Goal: Task Accomplishment & Management: Use online tool/utility

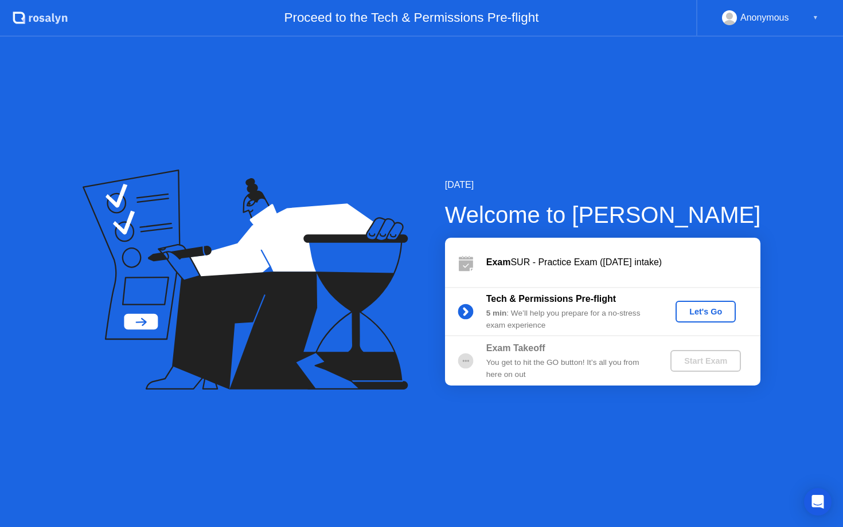
click at [811, 19] on div "Anonymous ▼" at bounding box center [770, 17] width 96 height 15
click at [714, 146] on div "[DATE] Welcome to [PERSON_NAME] SUR - Practice Exam ([DATE] intake) Tech & Perm…" at bounding box center [421, 282] width 843 height 491
click at [696, 307] on div "Let's Go" at bounding box center [705, 311] width 51 height 9
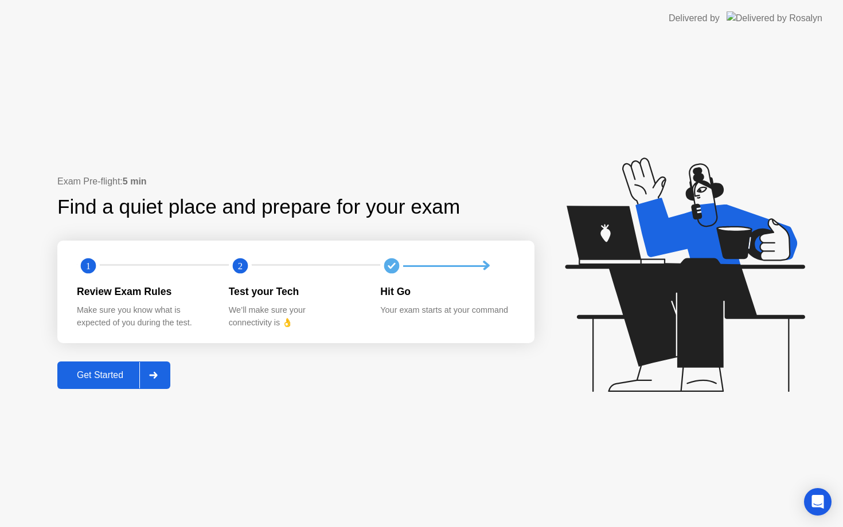
click at [113, 380] on div "Get Started" at bounding box center [100, 375] width 79 height 10
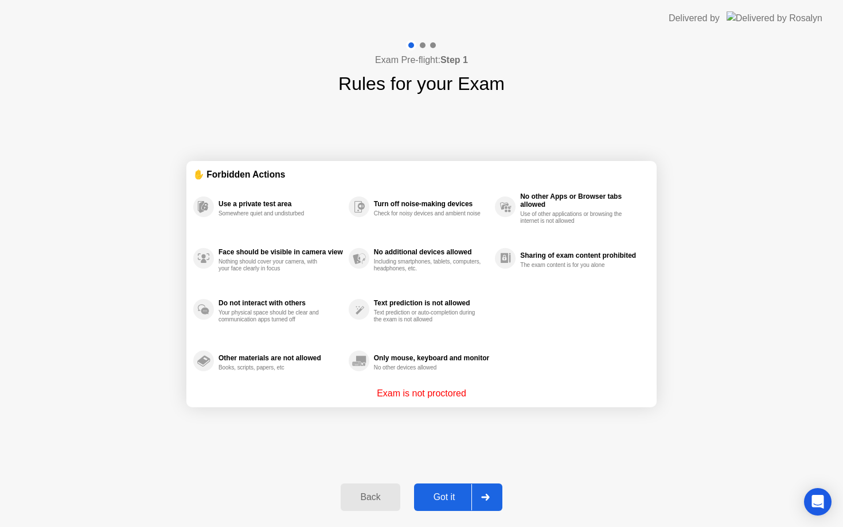
click at [442, 492] on div "Got it" at bounding box center [444, 497] width 54 height 10
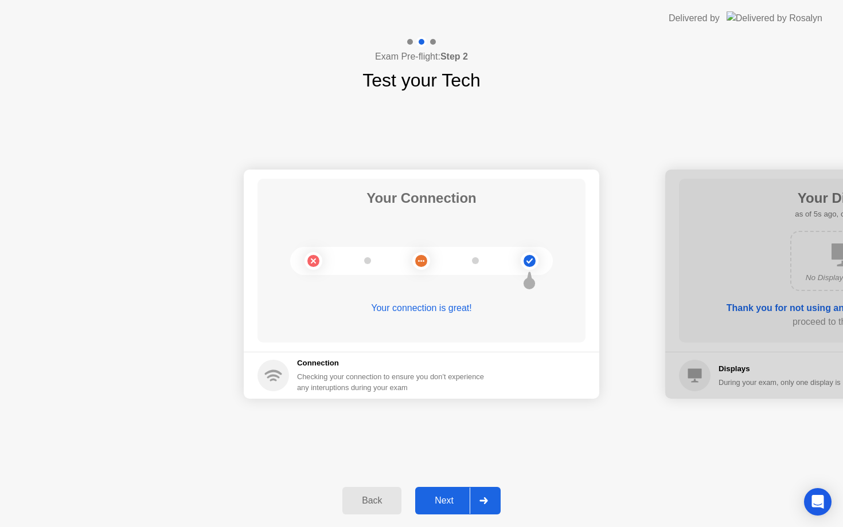
click at [454, 498] on div "Next" at bounding box center [443, 501] width 51 height 10
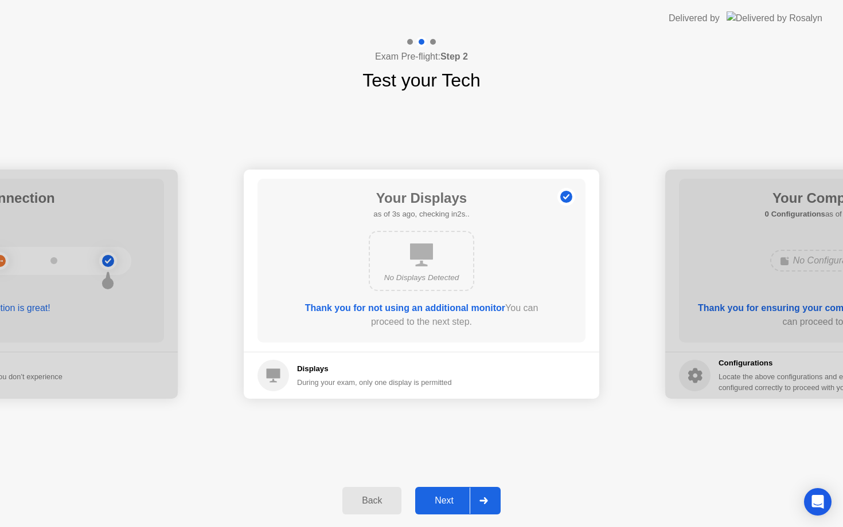
click at [454, 498] on div "Next" at bounding box center [443, 501] width 51 height 10
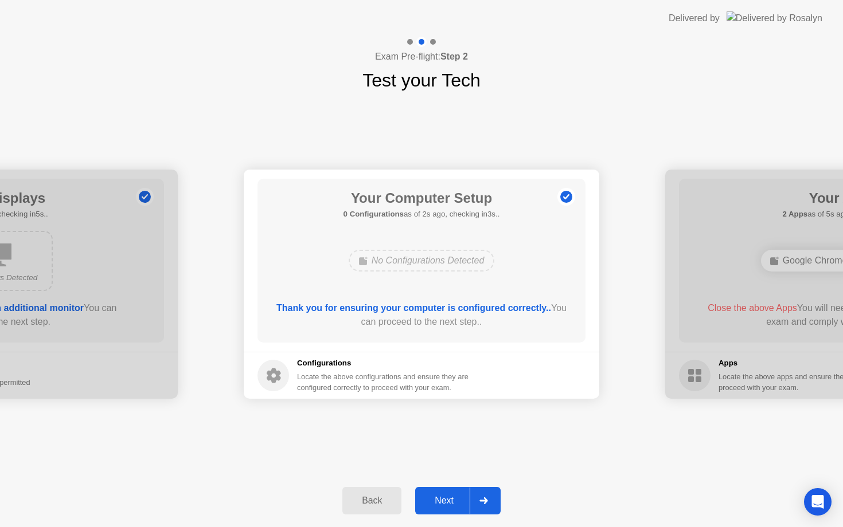
click at [454, 498] on div "Next" at bounding box center [443, 501] width 51 height 10
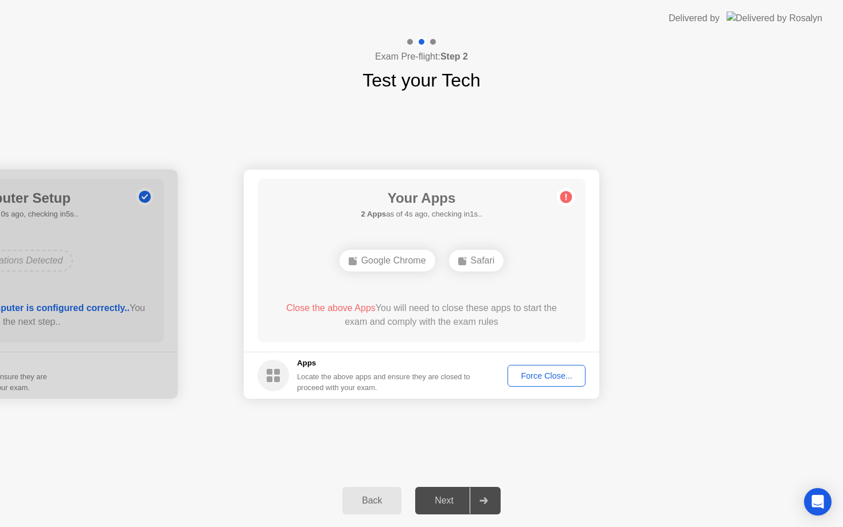
click at [564, 374] on div "Force Close..." at bounding box center [546, 375] width 70 height 9
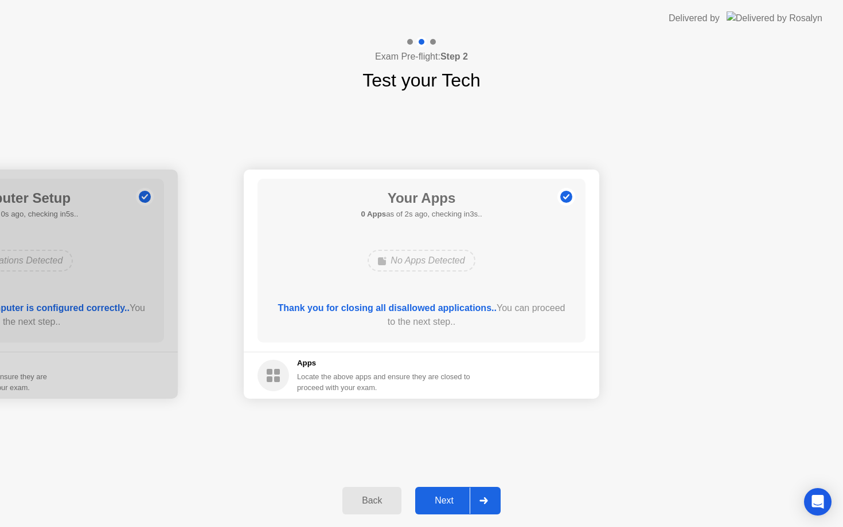
click at [449, 491] on button "Next" at bounding box center [457, 501] width 85 height 28
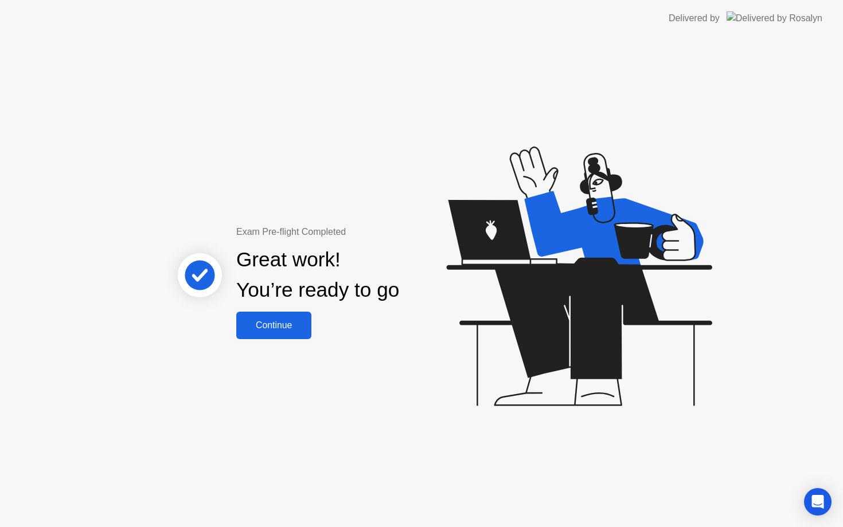
click at [266, 325] on div "Continue" at bounding box center [274, 325] width 68 height 10
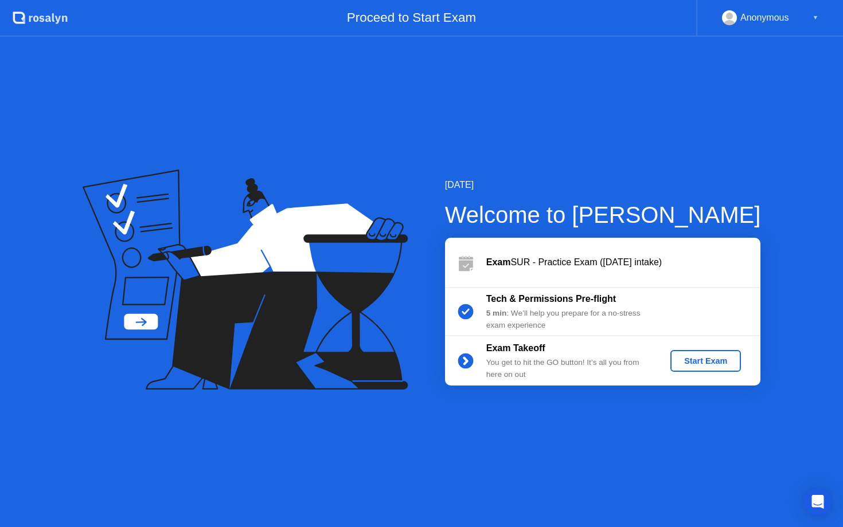
click at [713, 357] on div "Start Exam" at bounding box center [705, 361] width 61 height 9
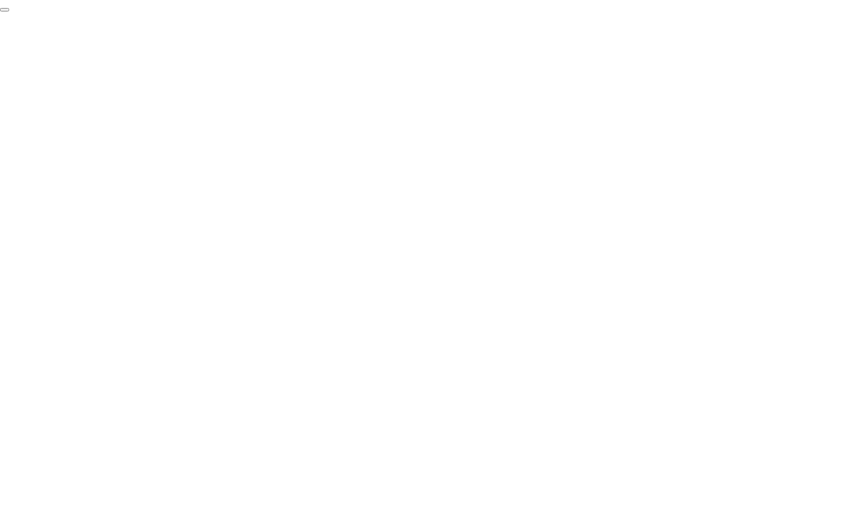
click div "End Proctoring Session"
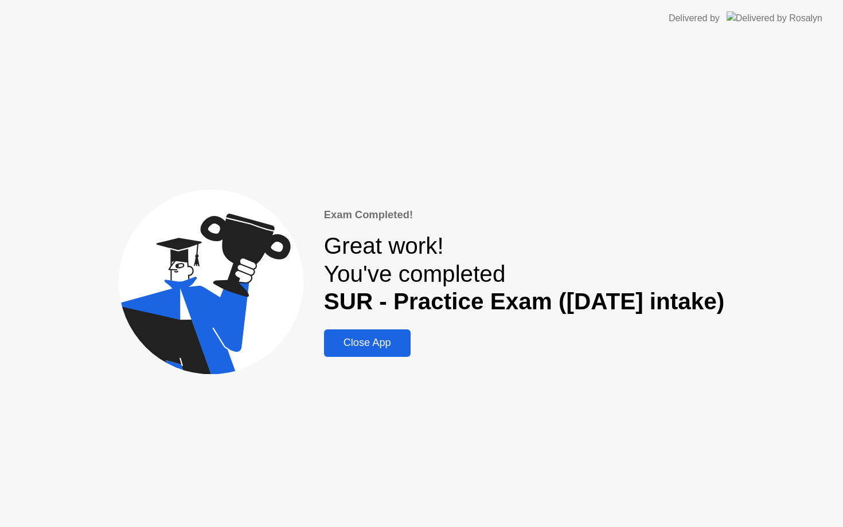
click at [365, 342] on div "Close App" at bounding box center [367, 343] width 80 height 12
